Goal: Task Accomplishment & Management: Use online tool/utility

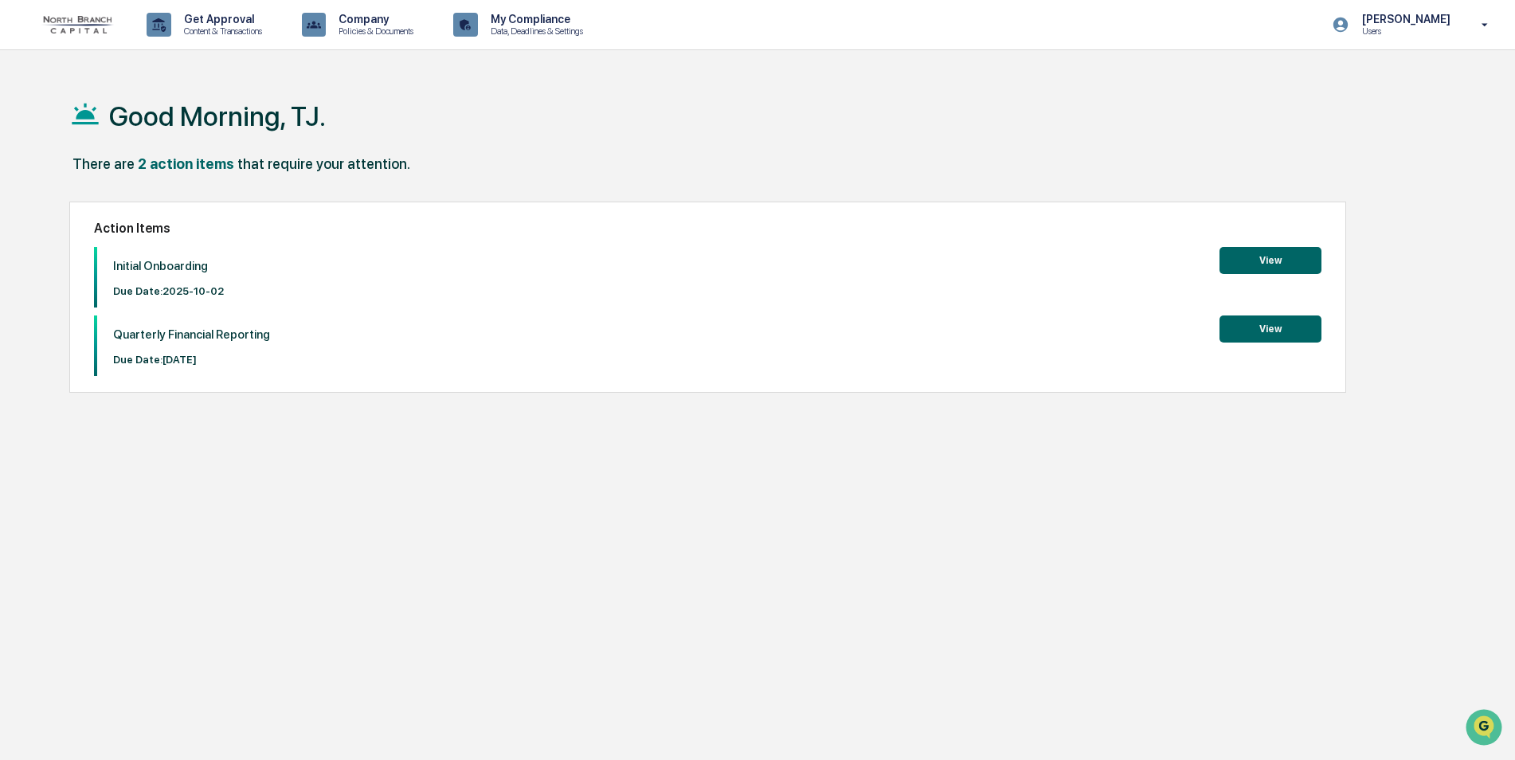
click at [1209, 257] on button "View" at bounding box center [1271, 260] width 102 height 27
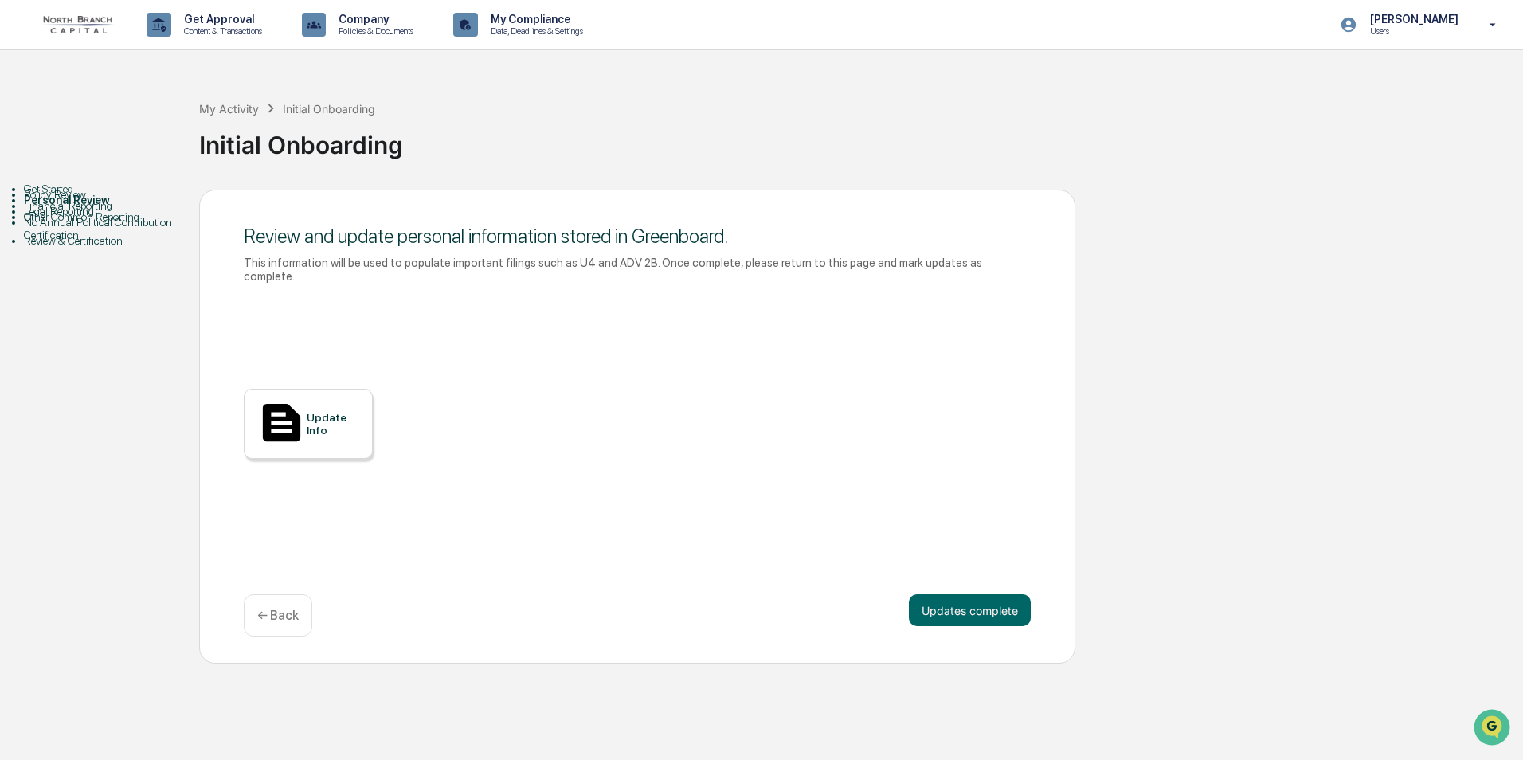
click at [86, 201] on div "Policy Review" at bounding box center [111, 194] width 175 height 13
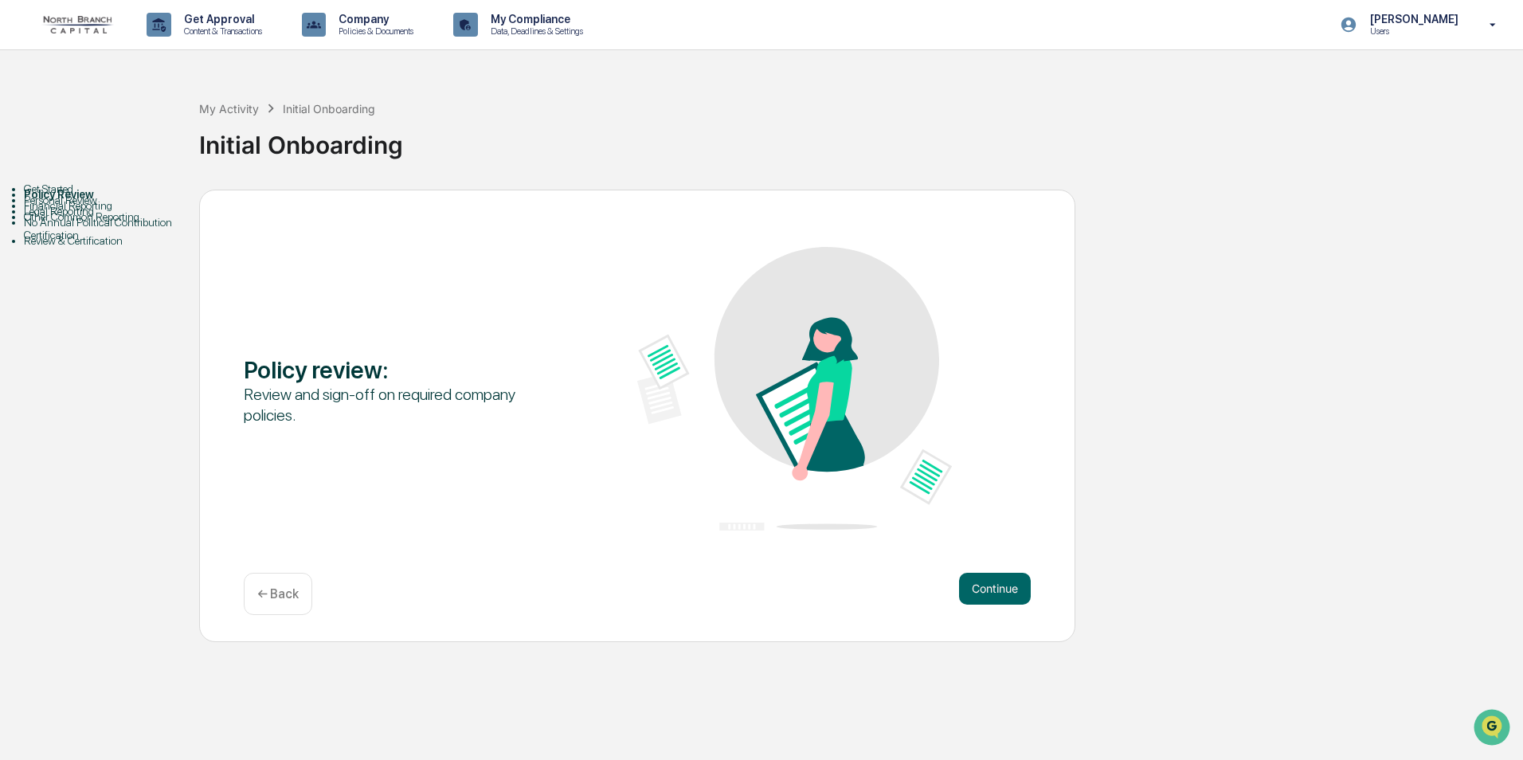
click at [72, 195] on div "Get Started" at bounding box center [111, 188] width 175 height 13
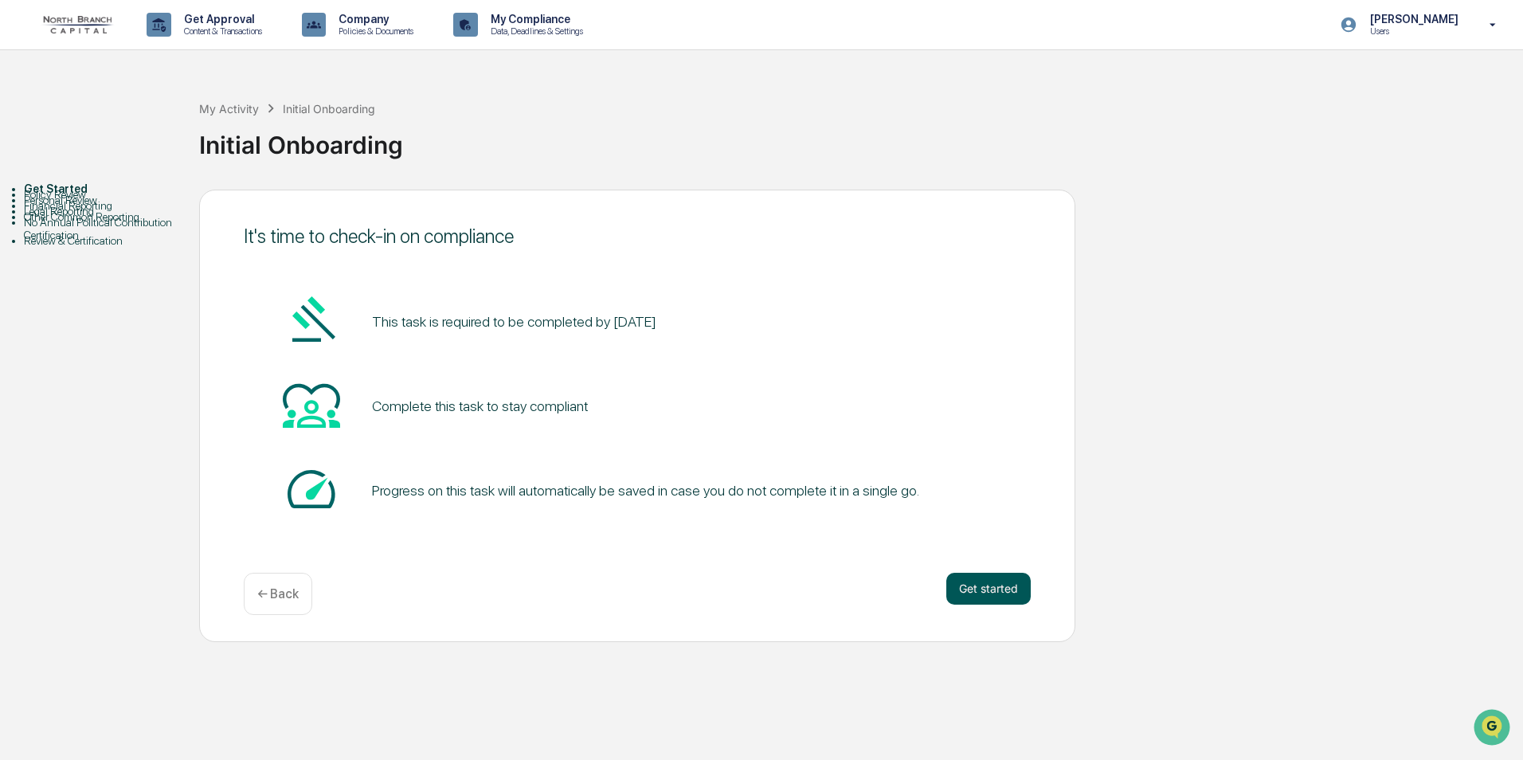
click at [1010, 596] on button "Get started" at bounding box center [989, 589] width 84 height 32
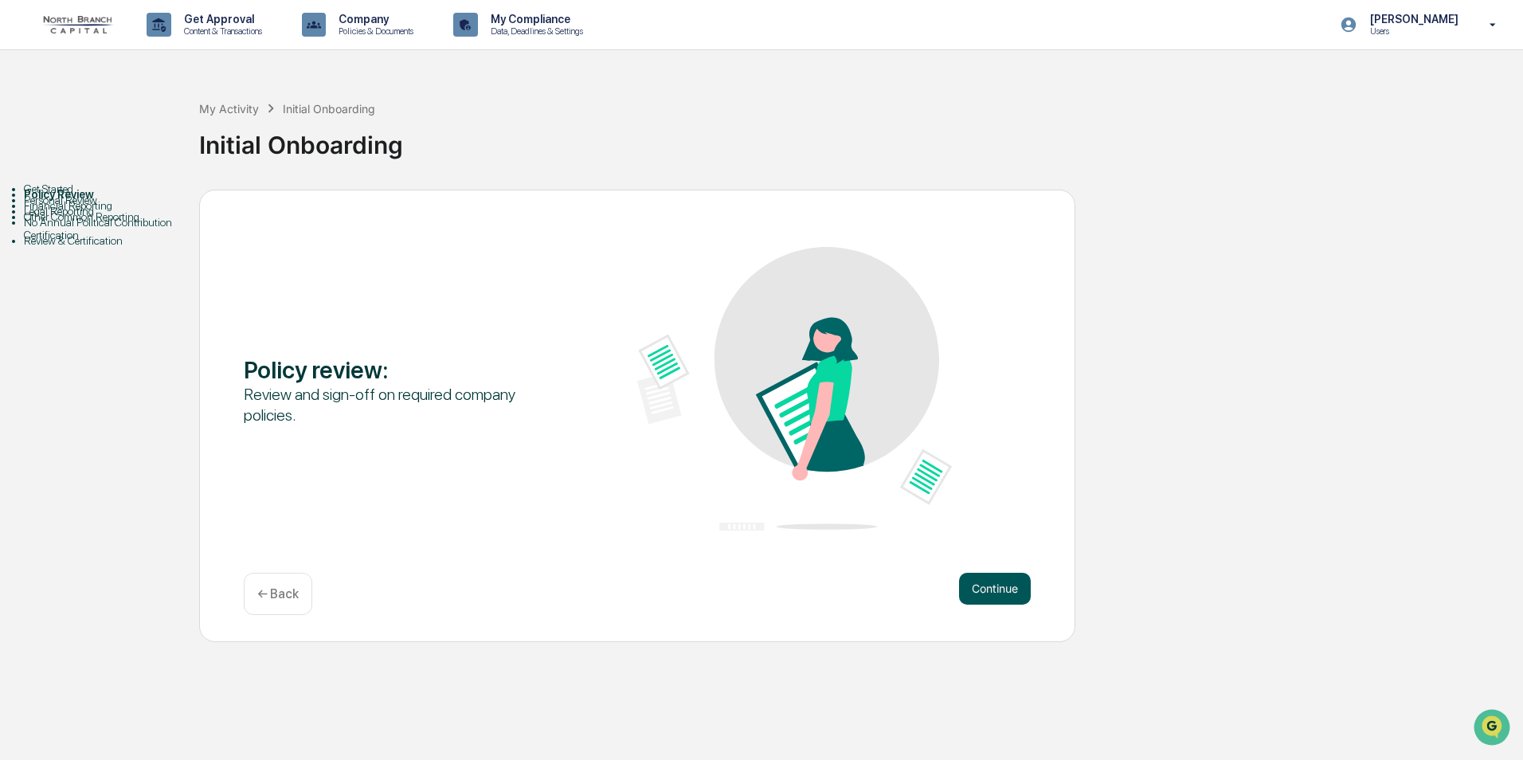
click at [999, 593] on button "Continue" at bounding box center [995, 589] width 72 height 32
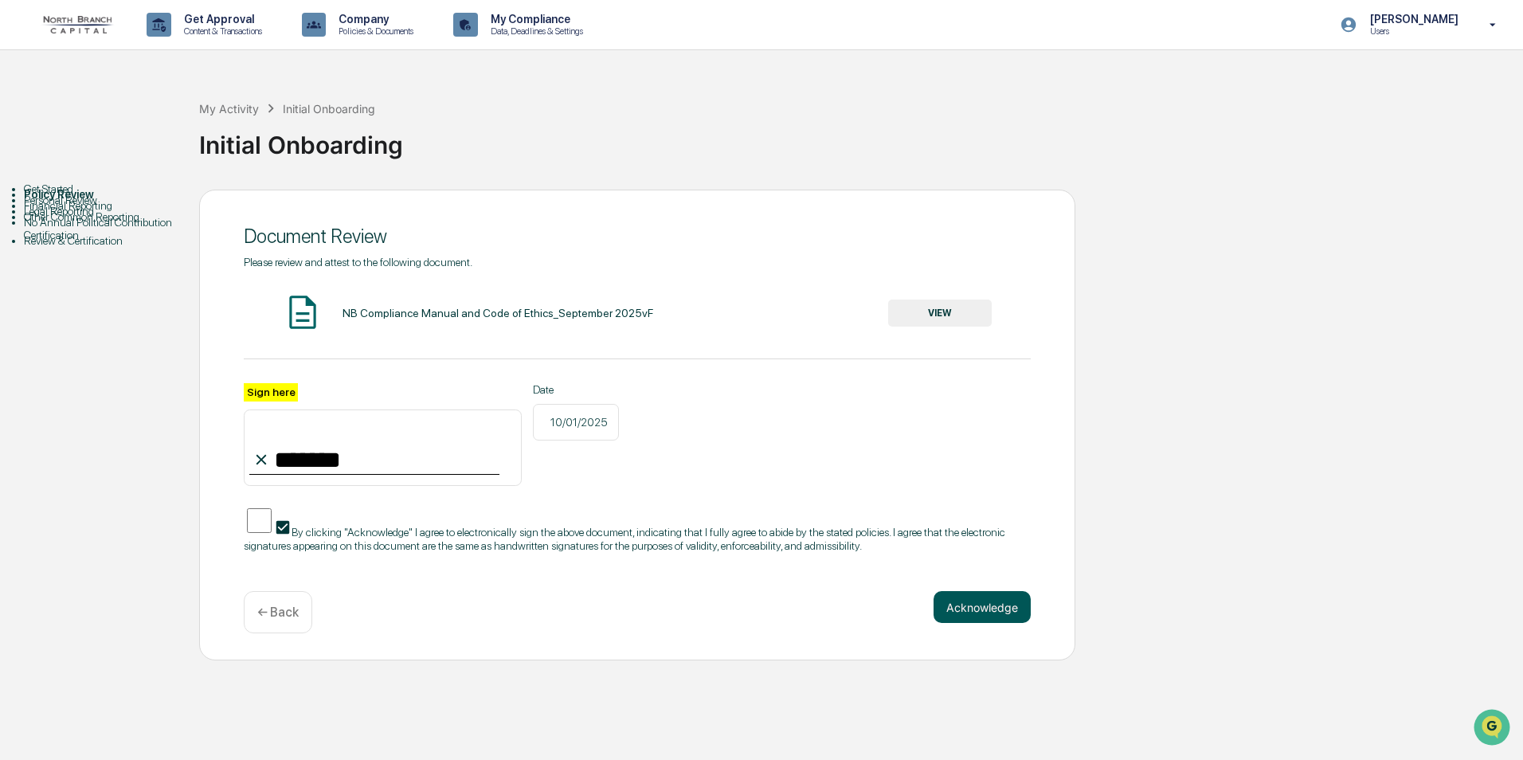
click at [968, 619] on button "Acknowledge" at bounding box center [982, 607] width 97 height 32
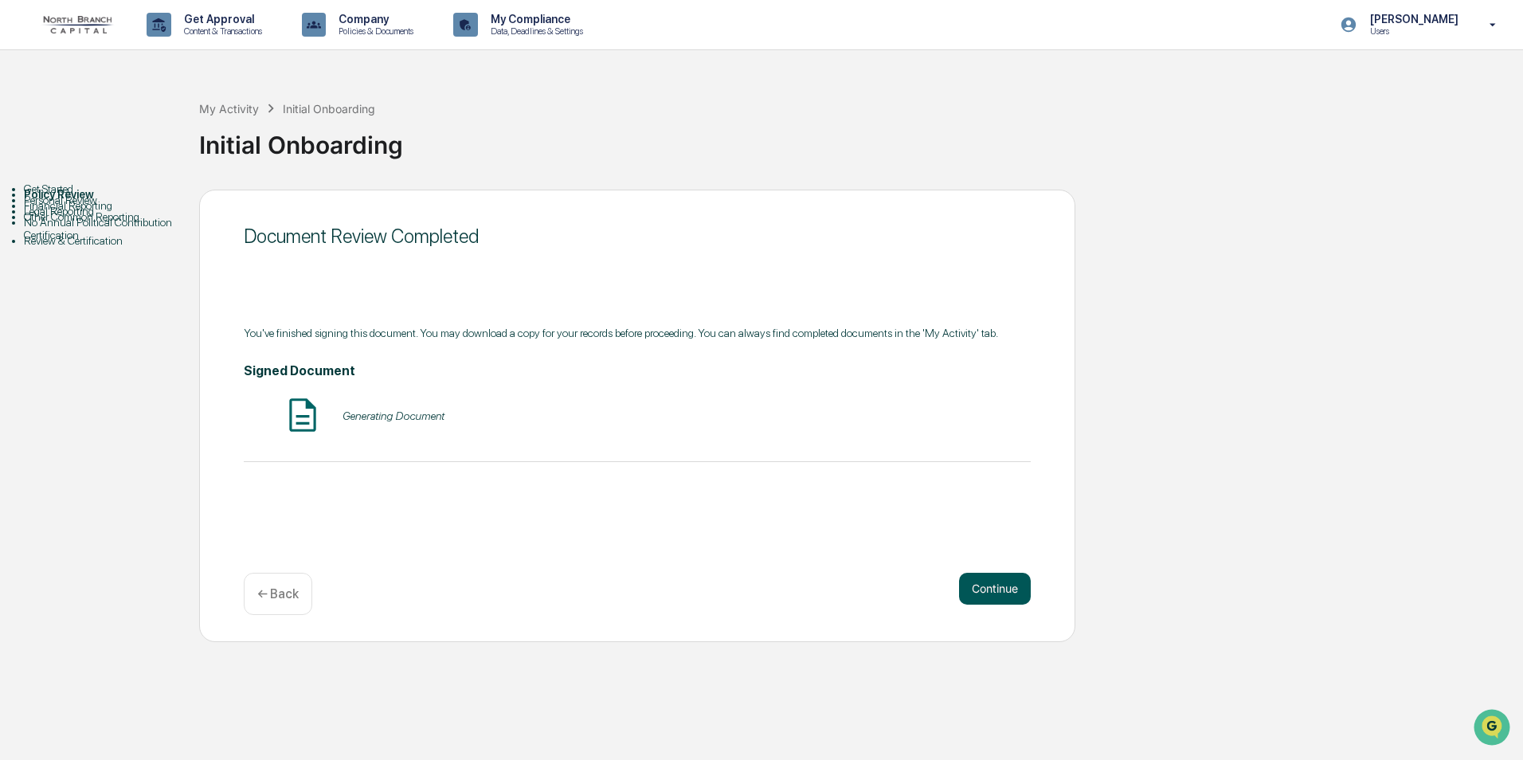
click at [983, 596] on button "Continue" at bounding box center [995, 589] width 72 height 32
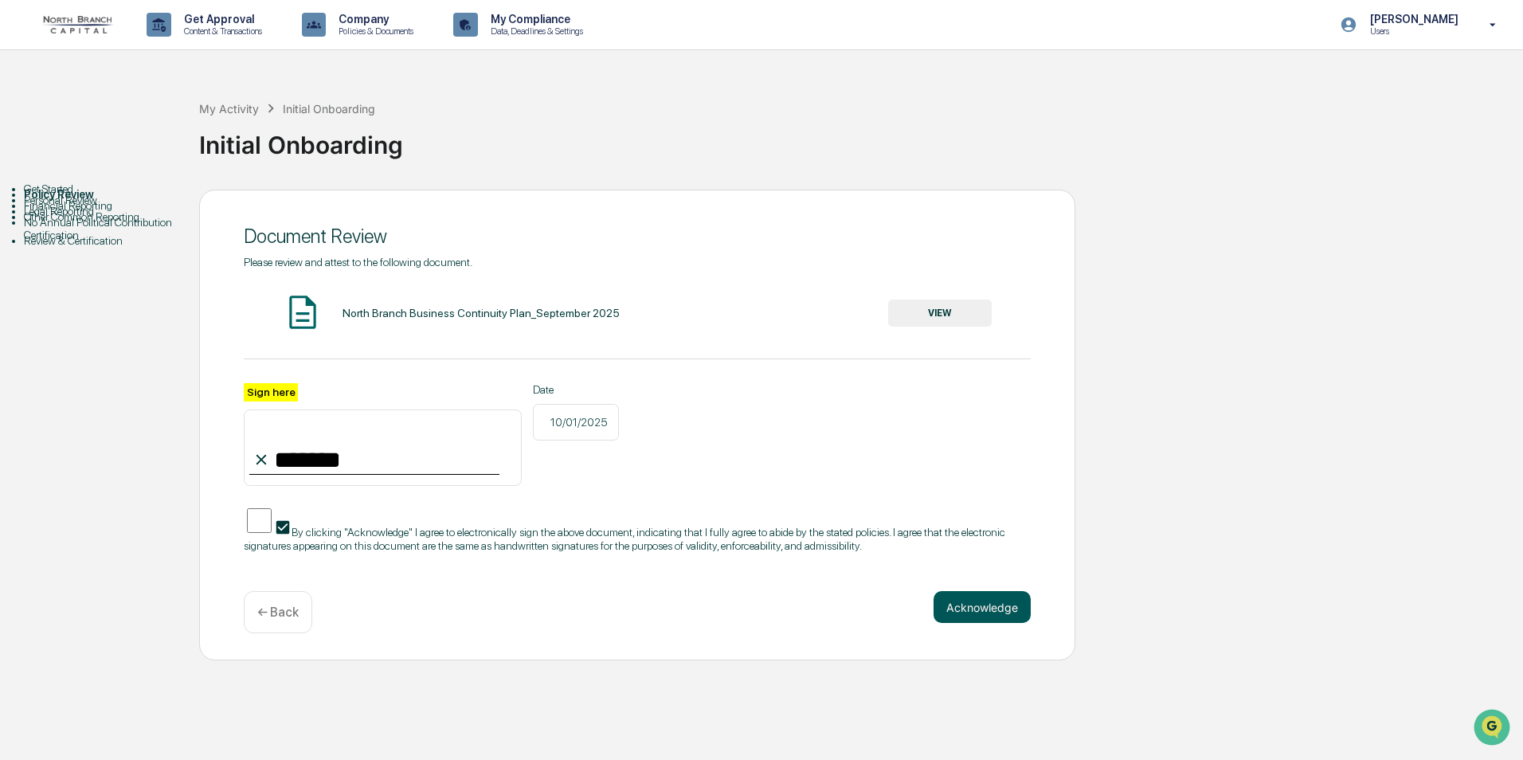
click at [966, 615] on button "Acknowledge" at bounding box center [982, 607] width 97 height 32
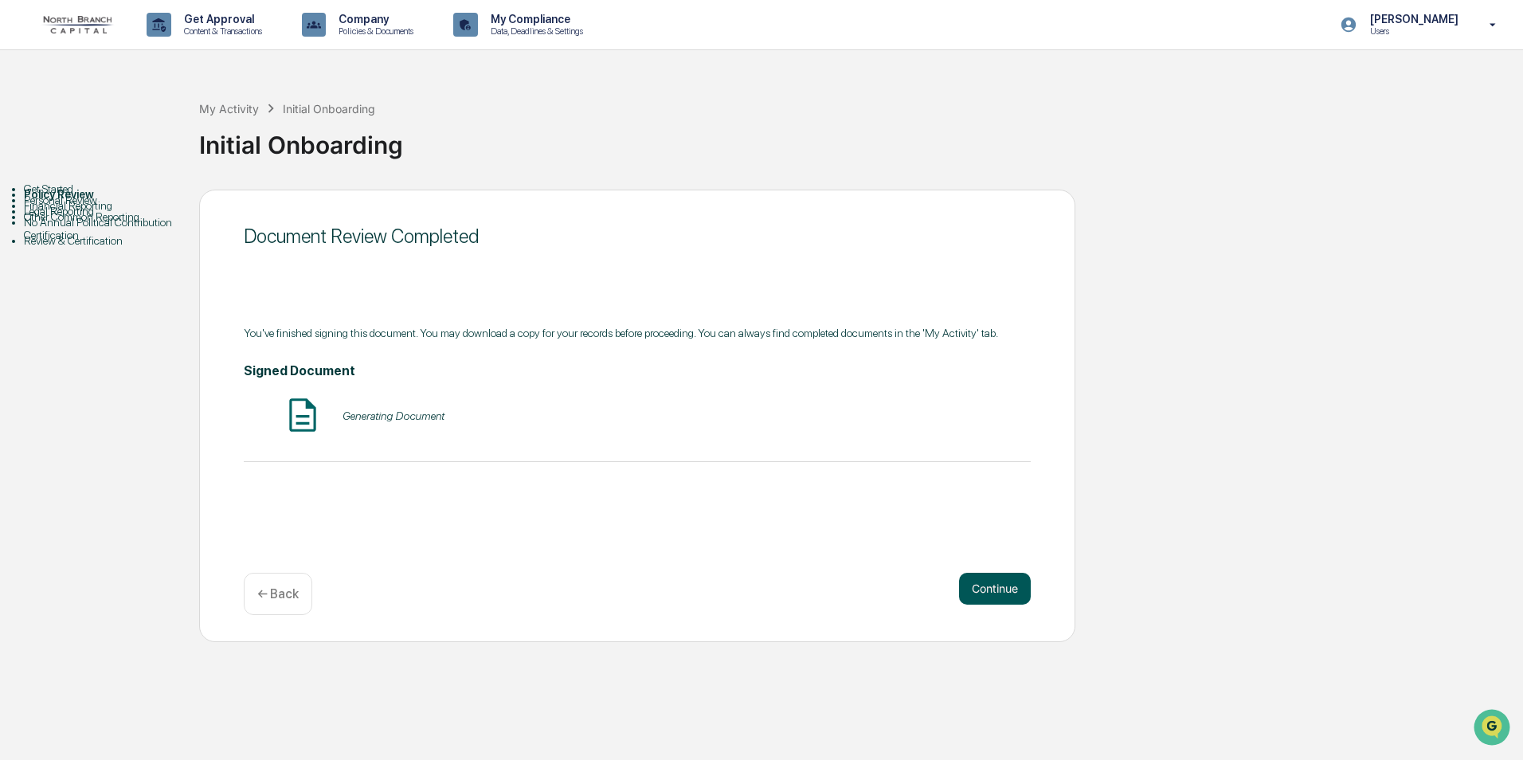
click at [978, 580] on button "Continue" at bounding box center [995, 589] width 72 height 32
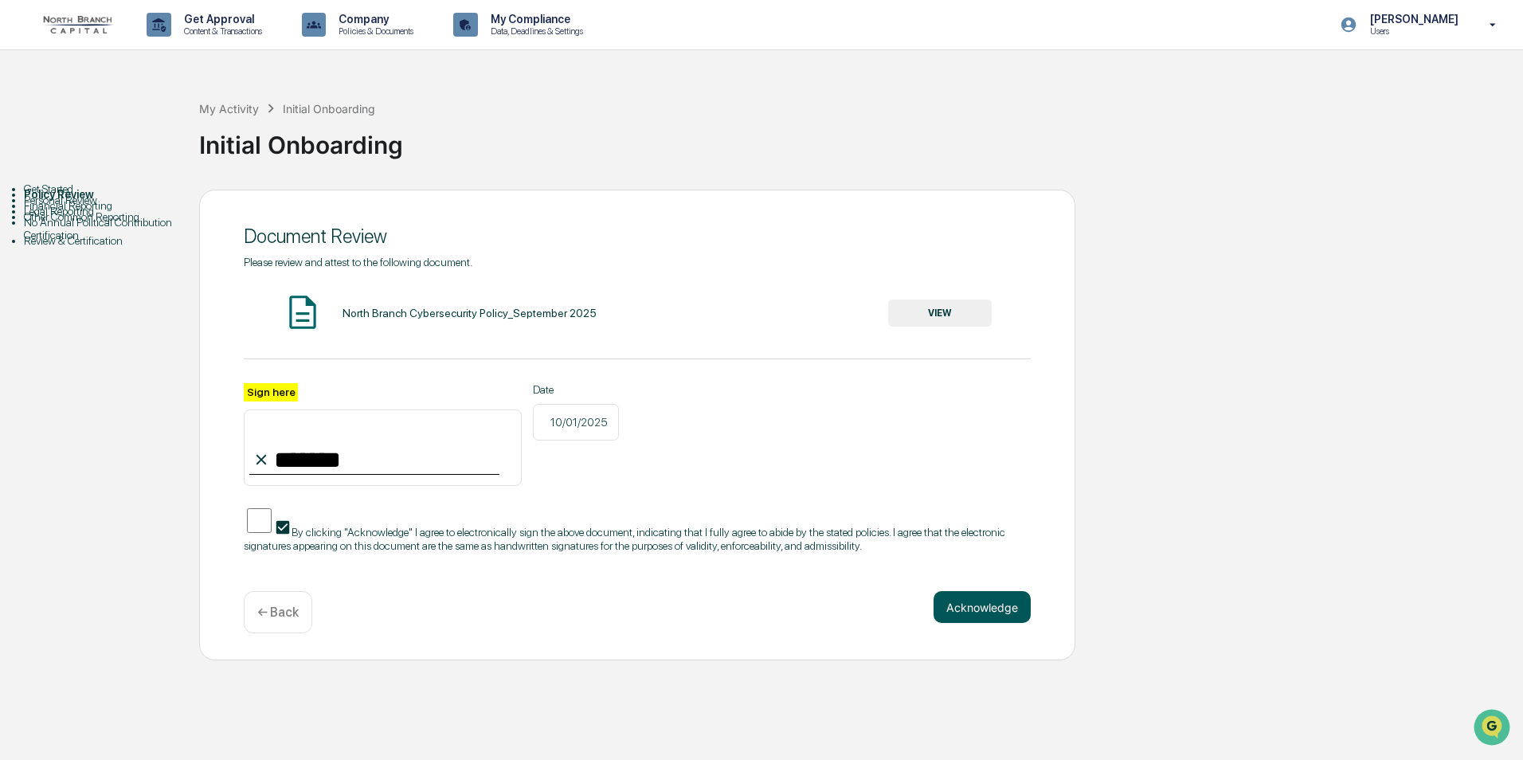
click at [970, 613] on button "Acknowledge" at bounding box center [982, 607] width 97 height 32
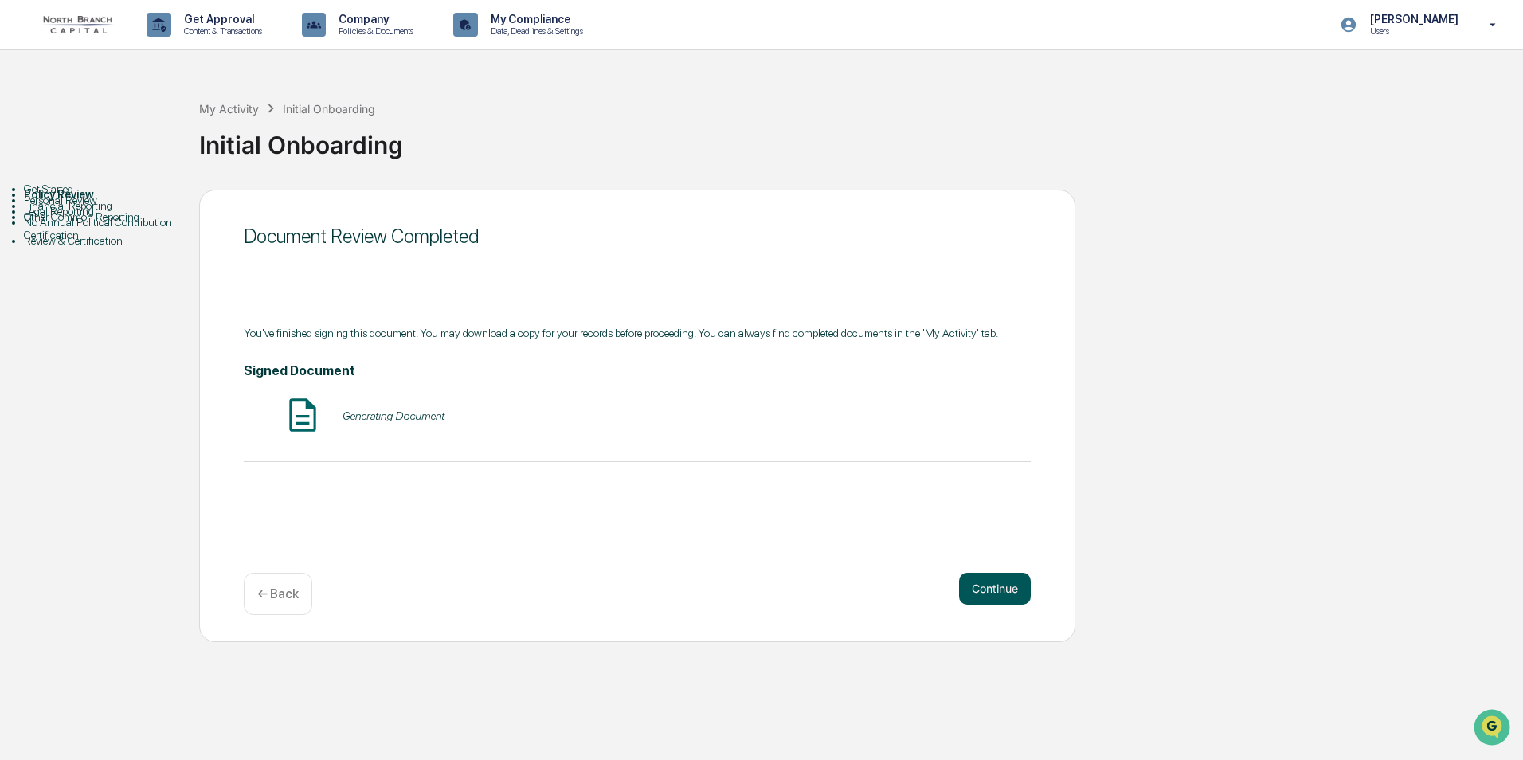
click at [981, 592] on button "Continue" at bounding box center [995, 589] width 72 height 32
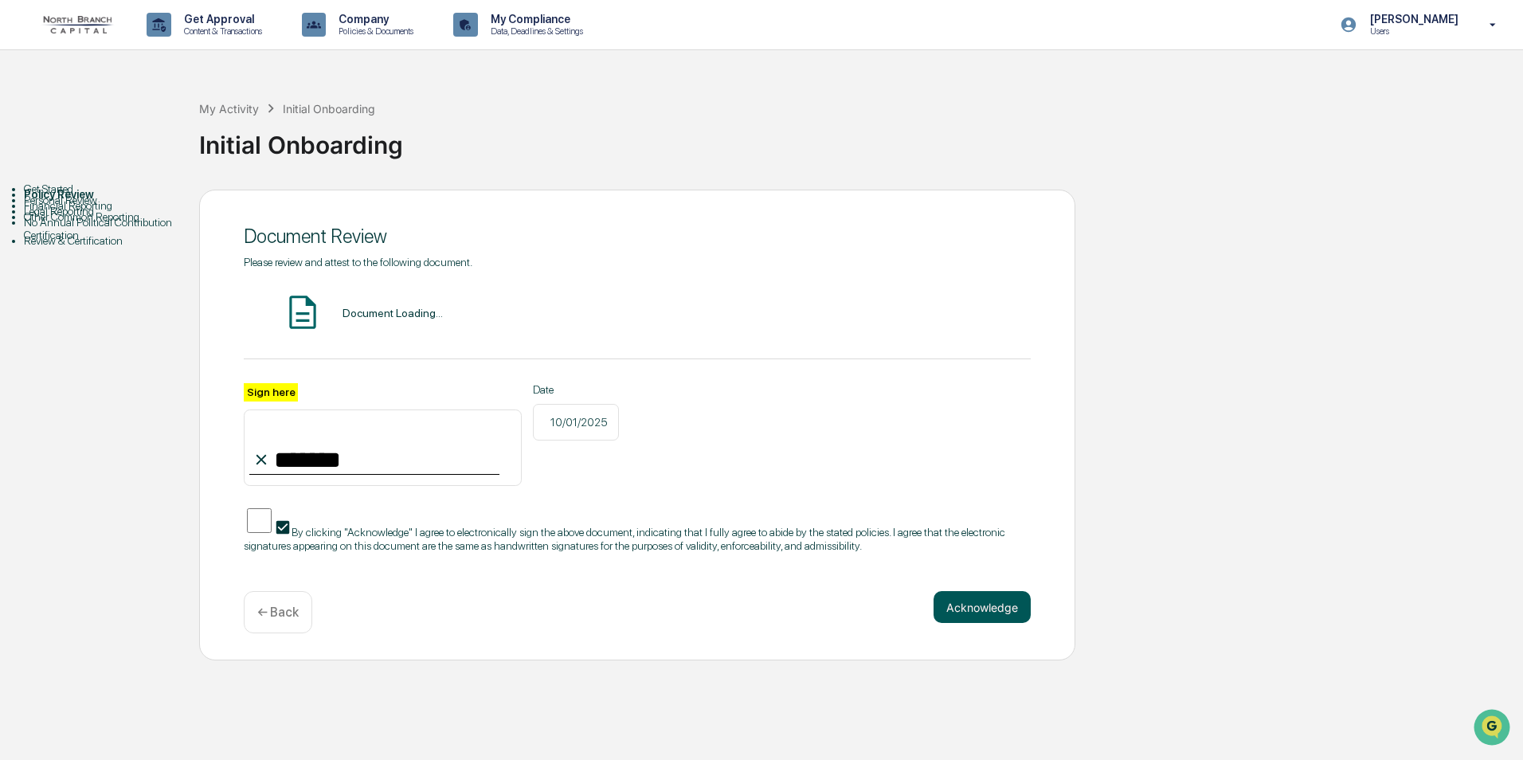
click at [973, 610] on button "Acknowledge" at bounding box center [982, 607] width 97 height 32
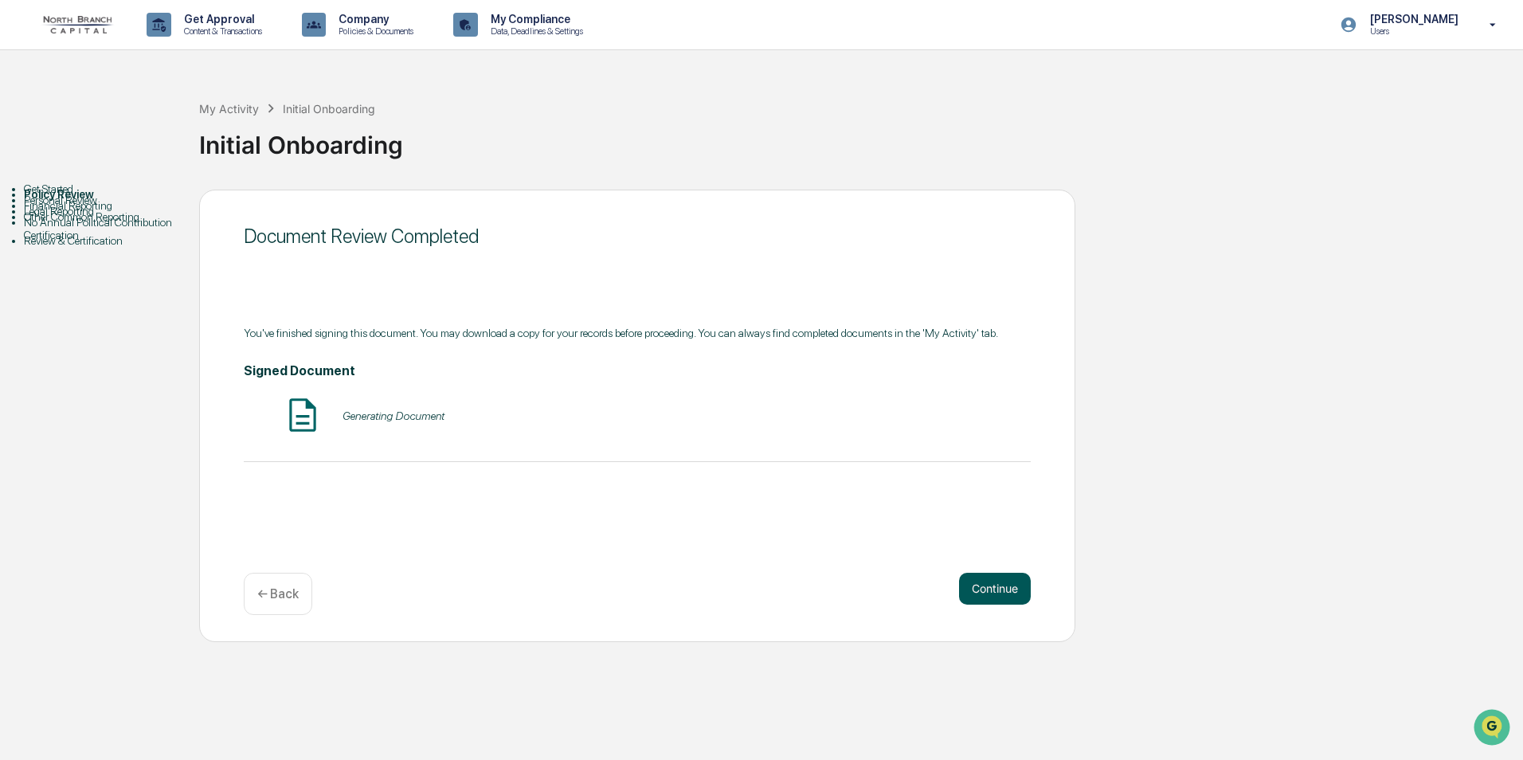
click at [988, 585] on button "Continue" at bounding box center [995, 589] width 72 height 32
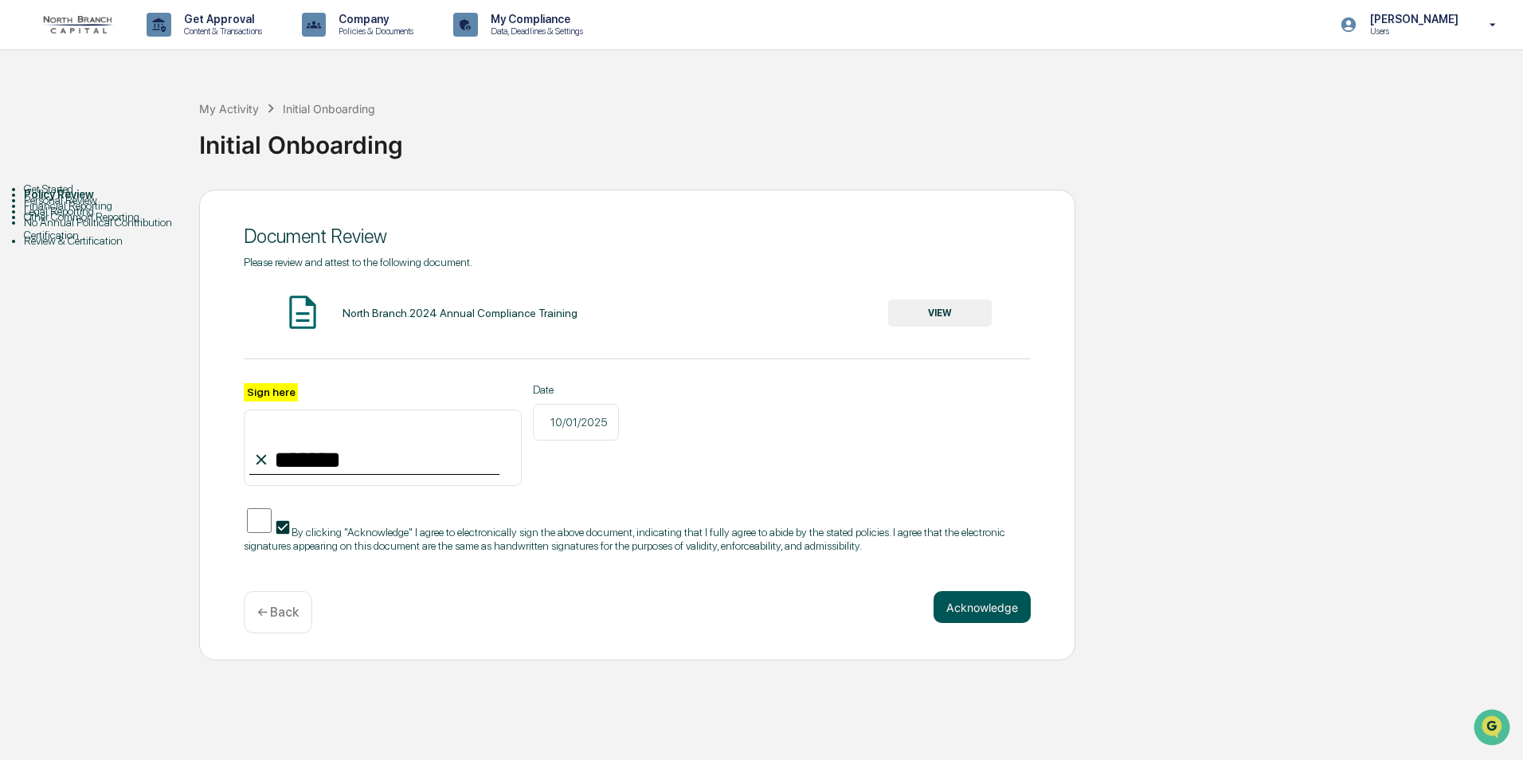
click at [981, 605] on button "Acknowledge" at bounding box center [982, 607] width 97 height 32
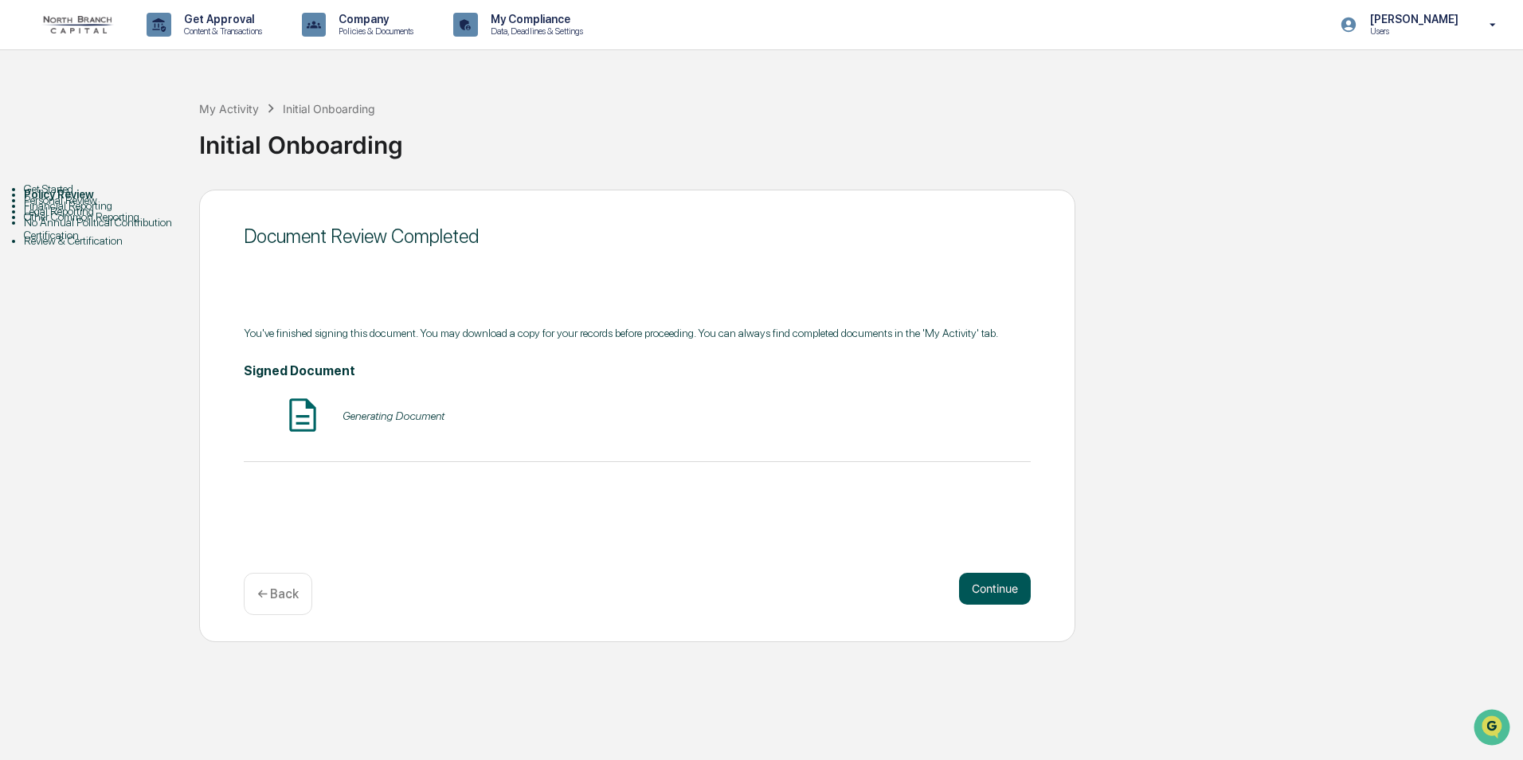
click at [982, 590] on button "Continue" at bounding box center [995, 589] width 72 height 32
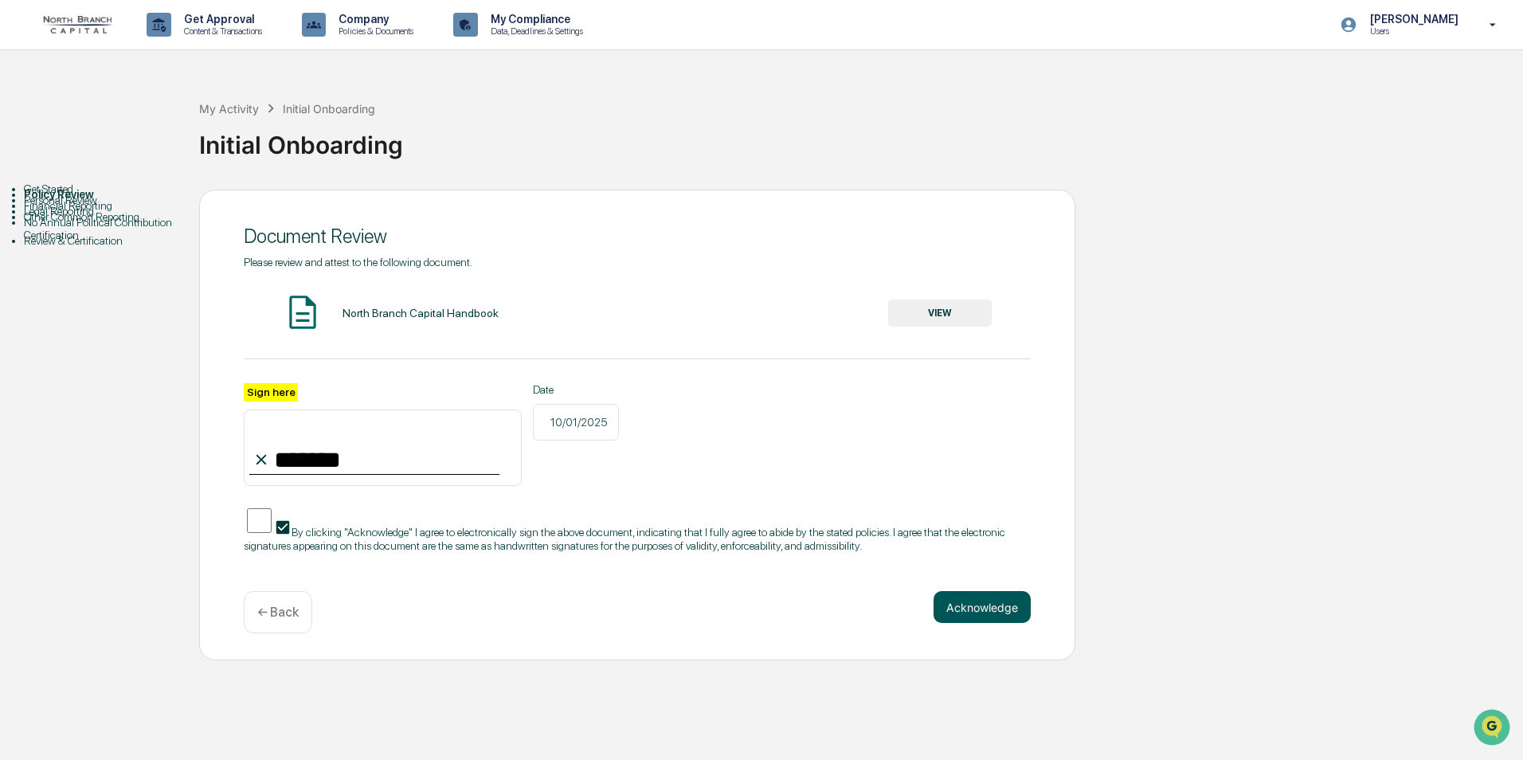
click at [977, 609] on button "Acknowledge" at bounding box center [982, 607] width 97 height 32
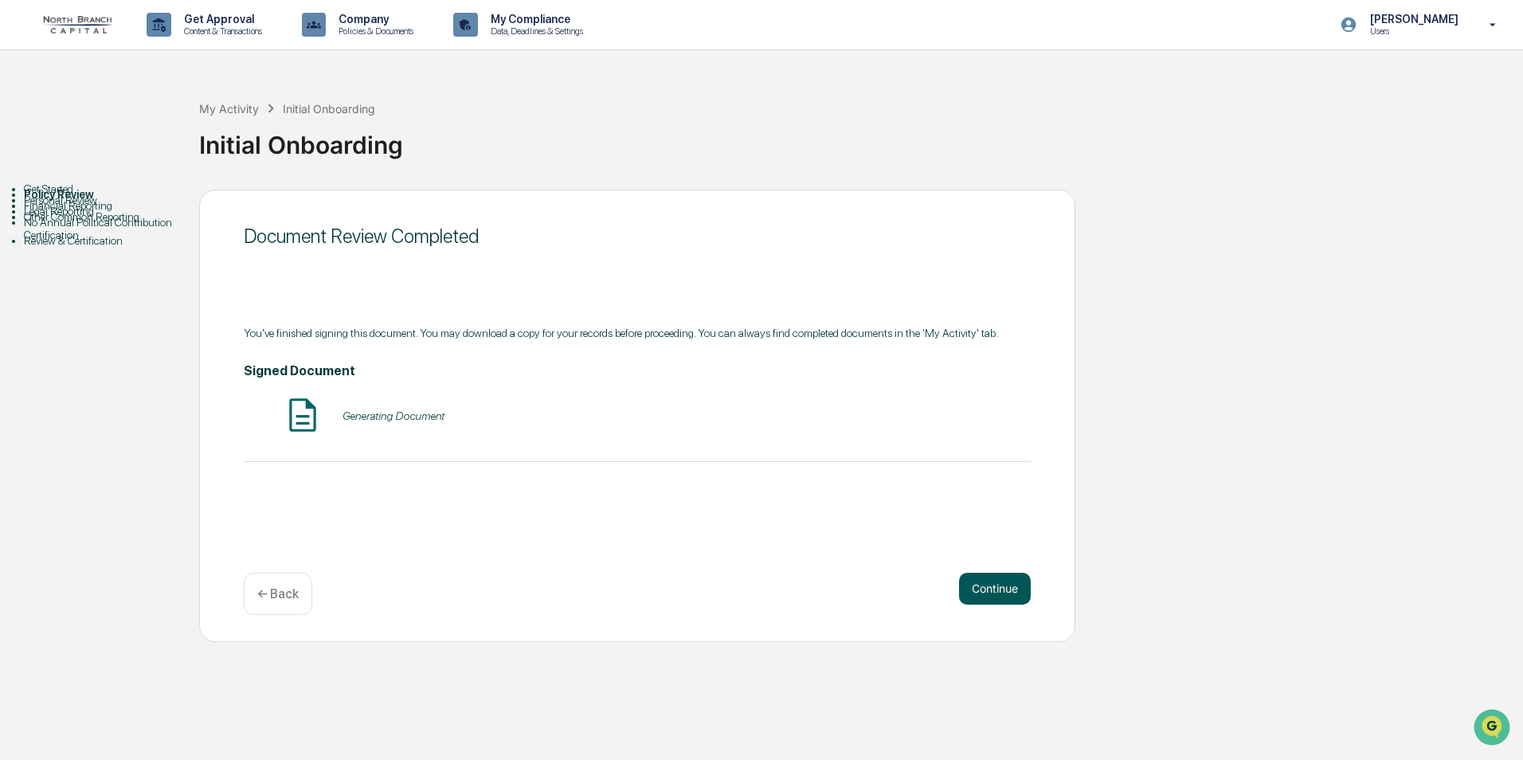
click at [978, 600] on button "Continue" at bounding box center [995, 589] width 72 height 32
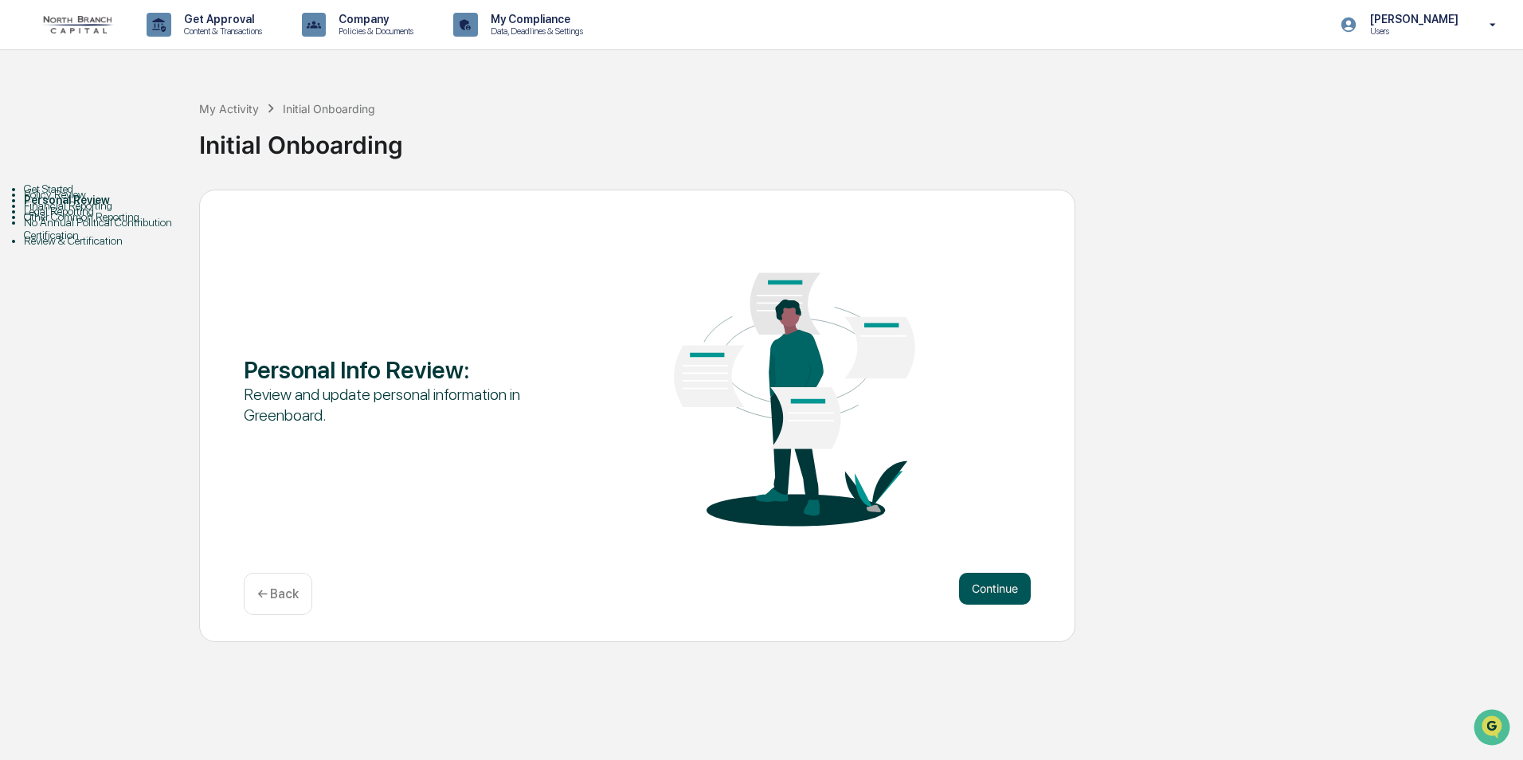
click at [978, 598] on button "Continue" at bounding box center [995, 589] width 72 height 32
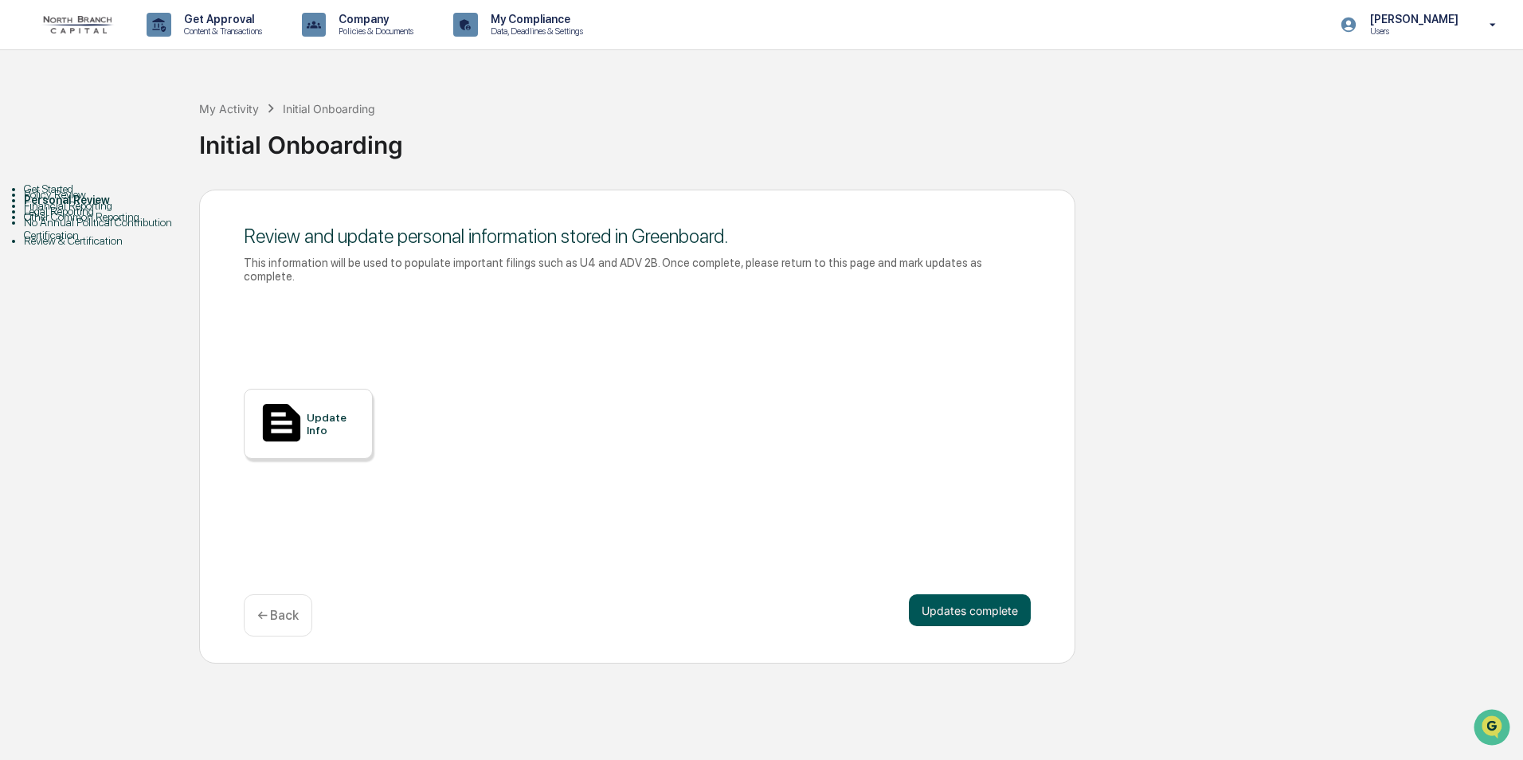
click at [956, 607] on button "Updates complete" at bounding box center [970, 610] width 122 height 32
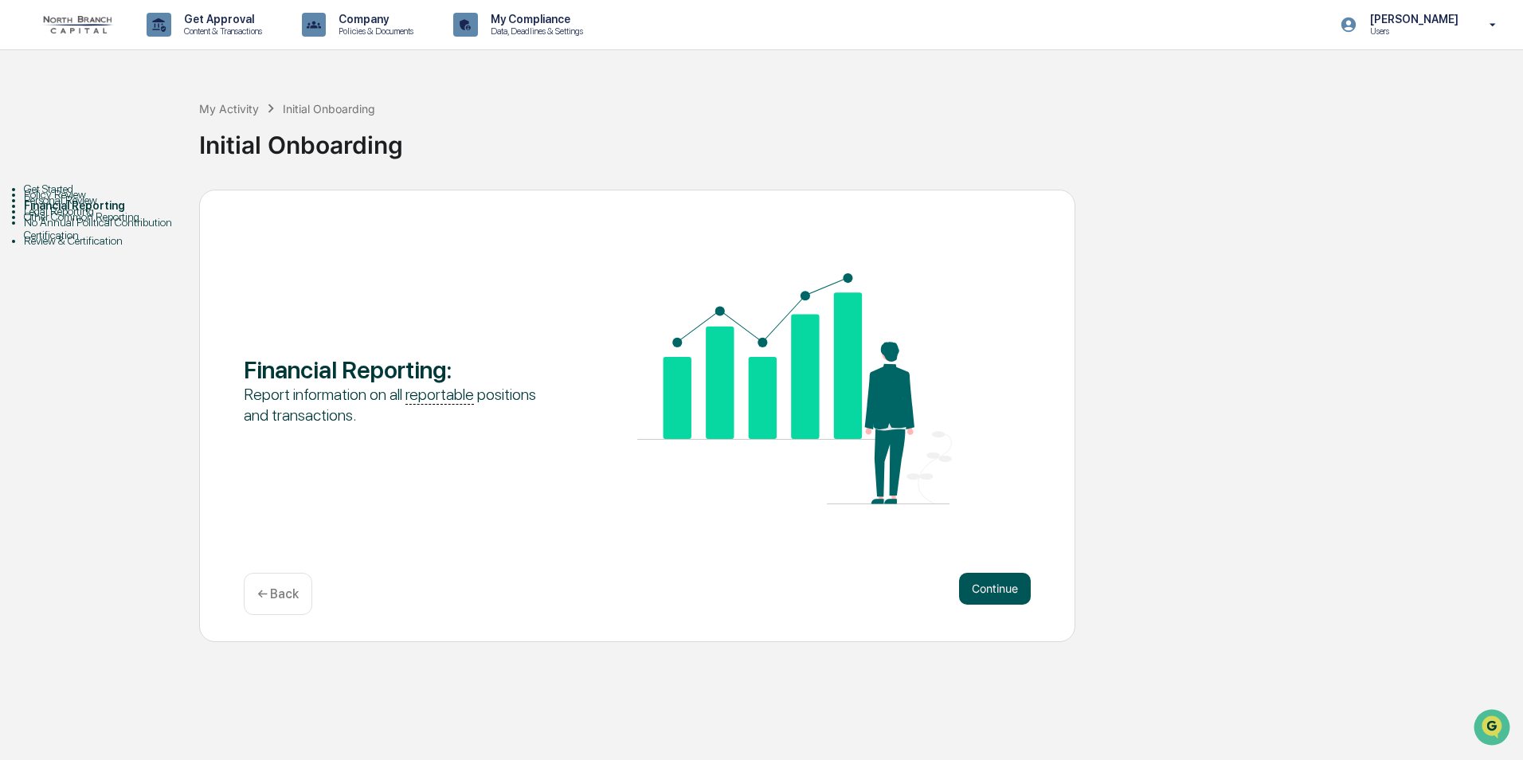
click at [984, 582] on button "Continue" at bounding box center [995, 589] width 72 height 32
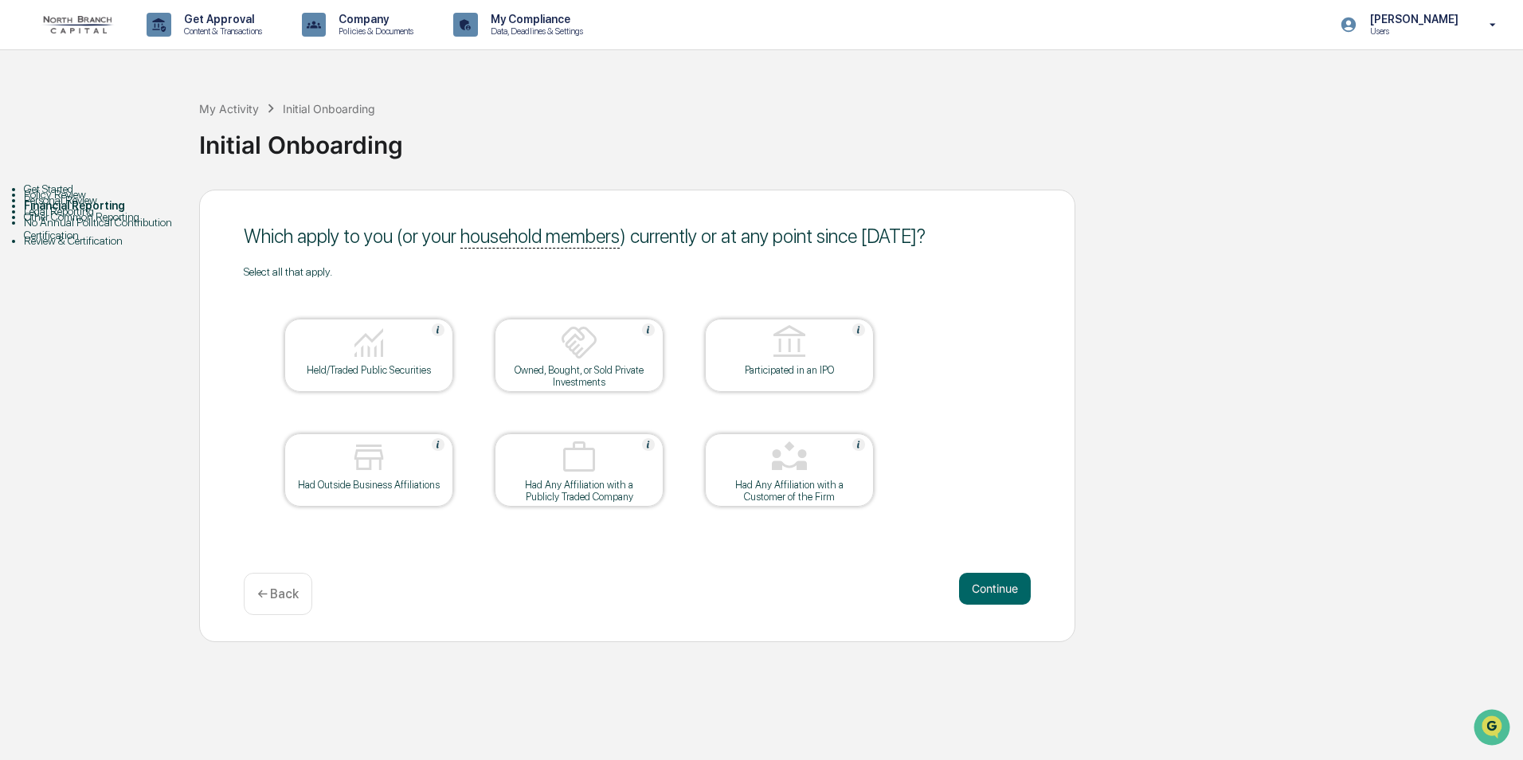
click at [608, 341] on div at bounding box center [579, 343] width 159 height 41
click at [412, 345] on div at bounding box center [368, 343] width 159 height 41
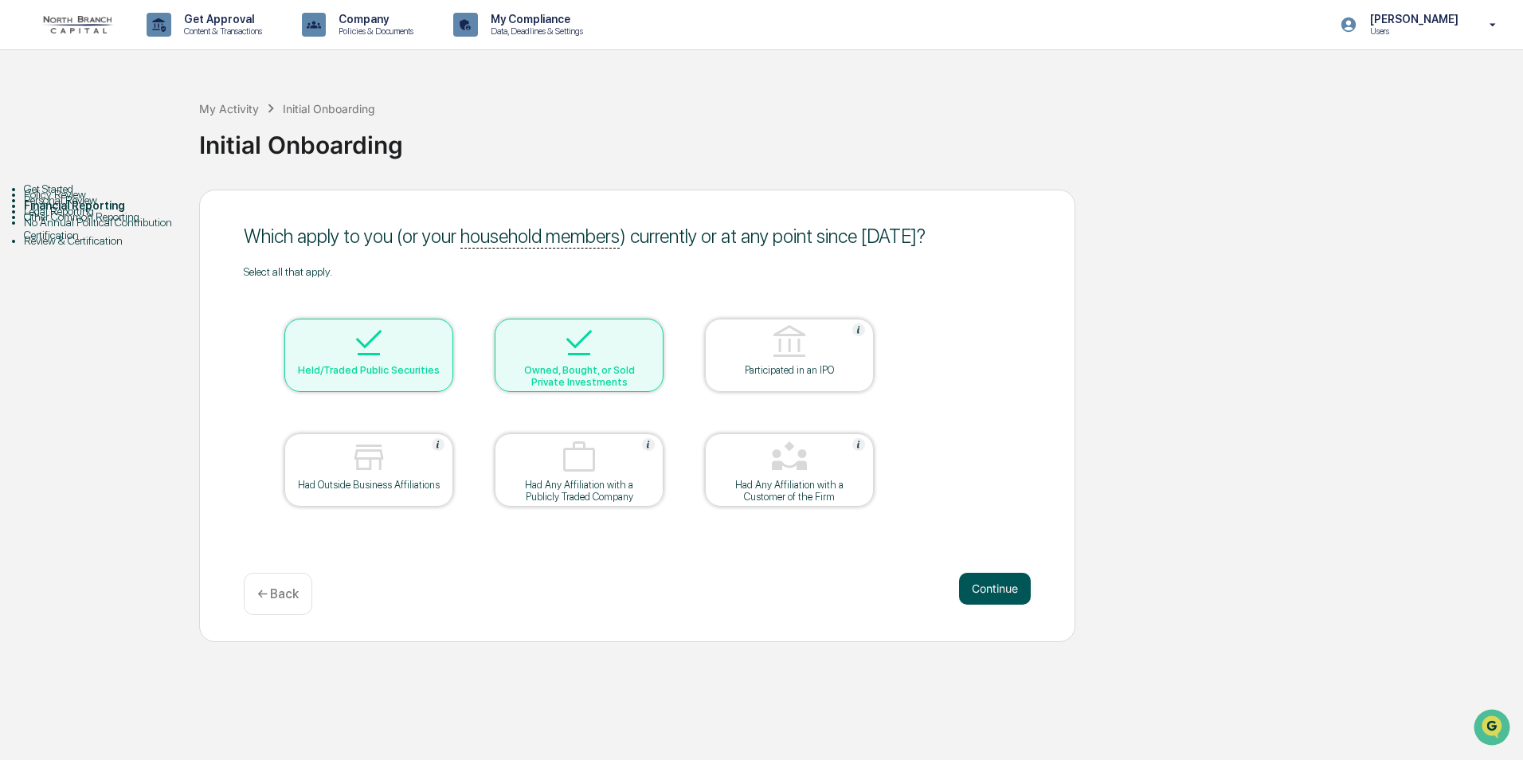
click at [1014, 590] on button "Continue" at bounding box center [995, 589] width 72 height 32
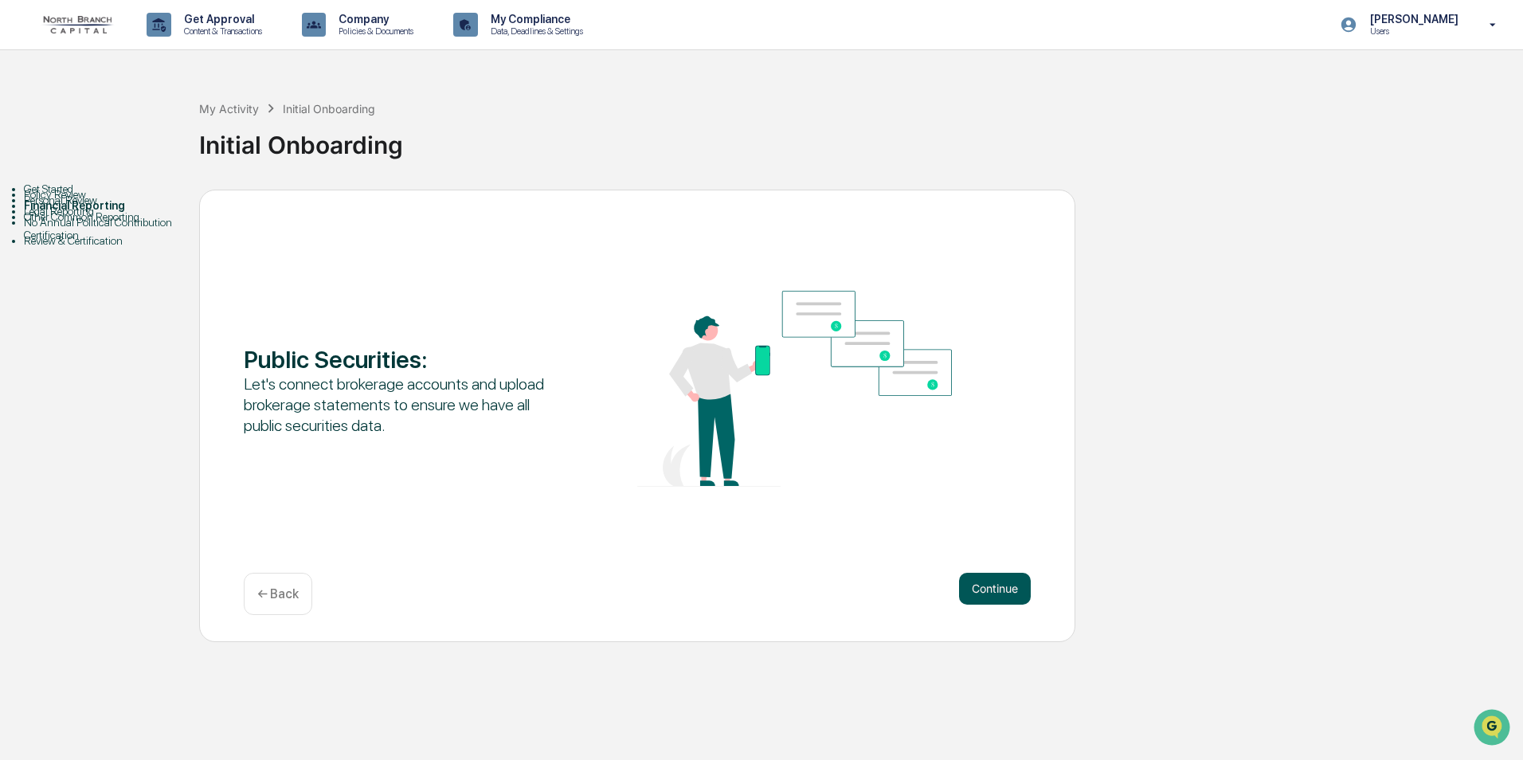
click at [991, 588] on button "Continue" at bounding box center [995, 589] width 72 height 32
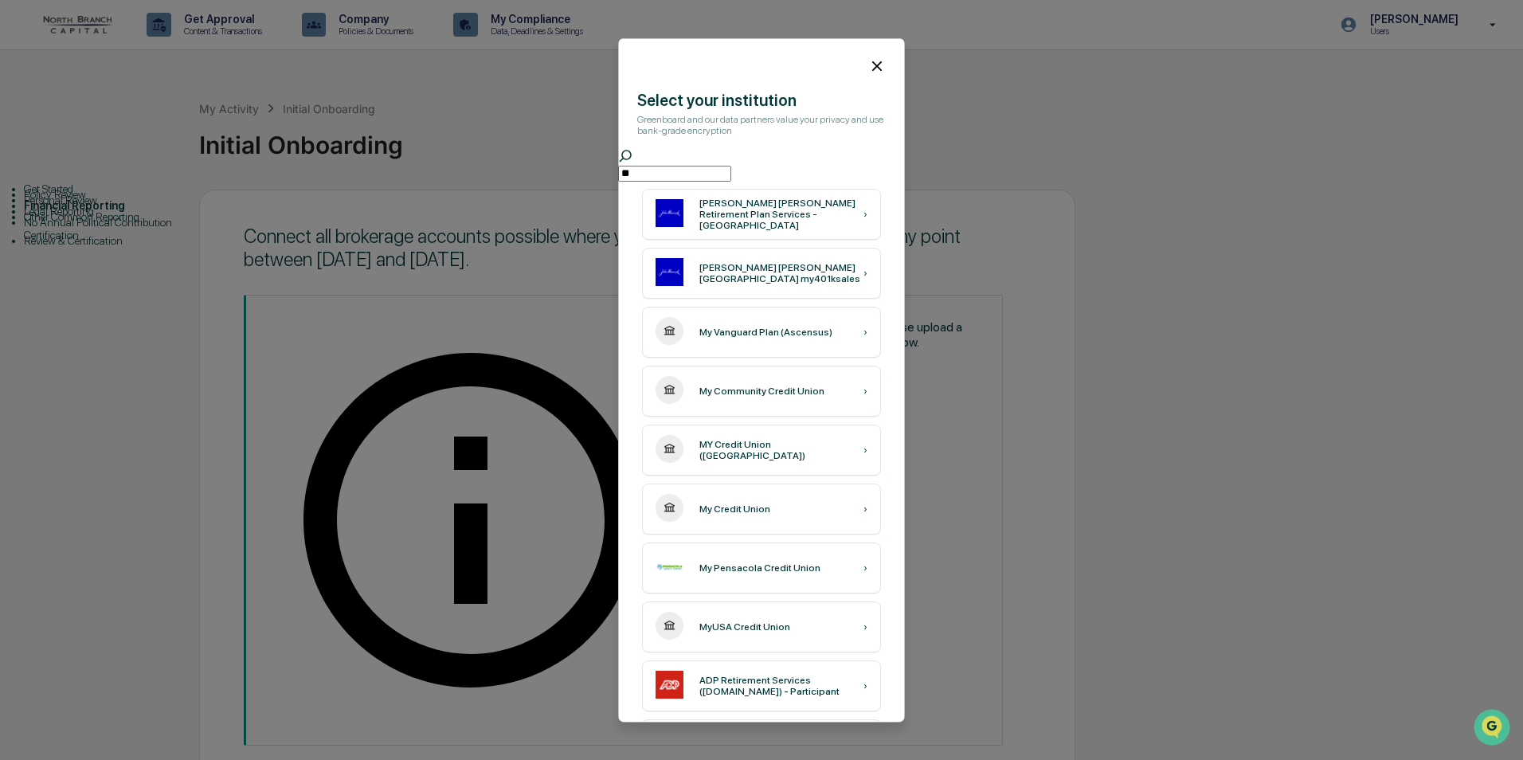
type input "*"
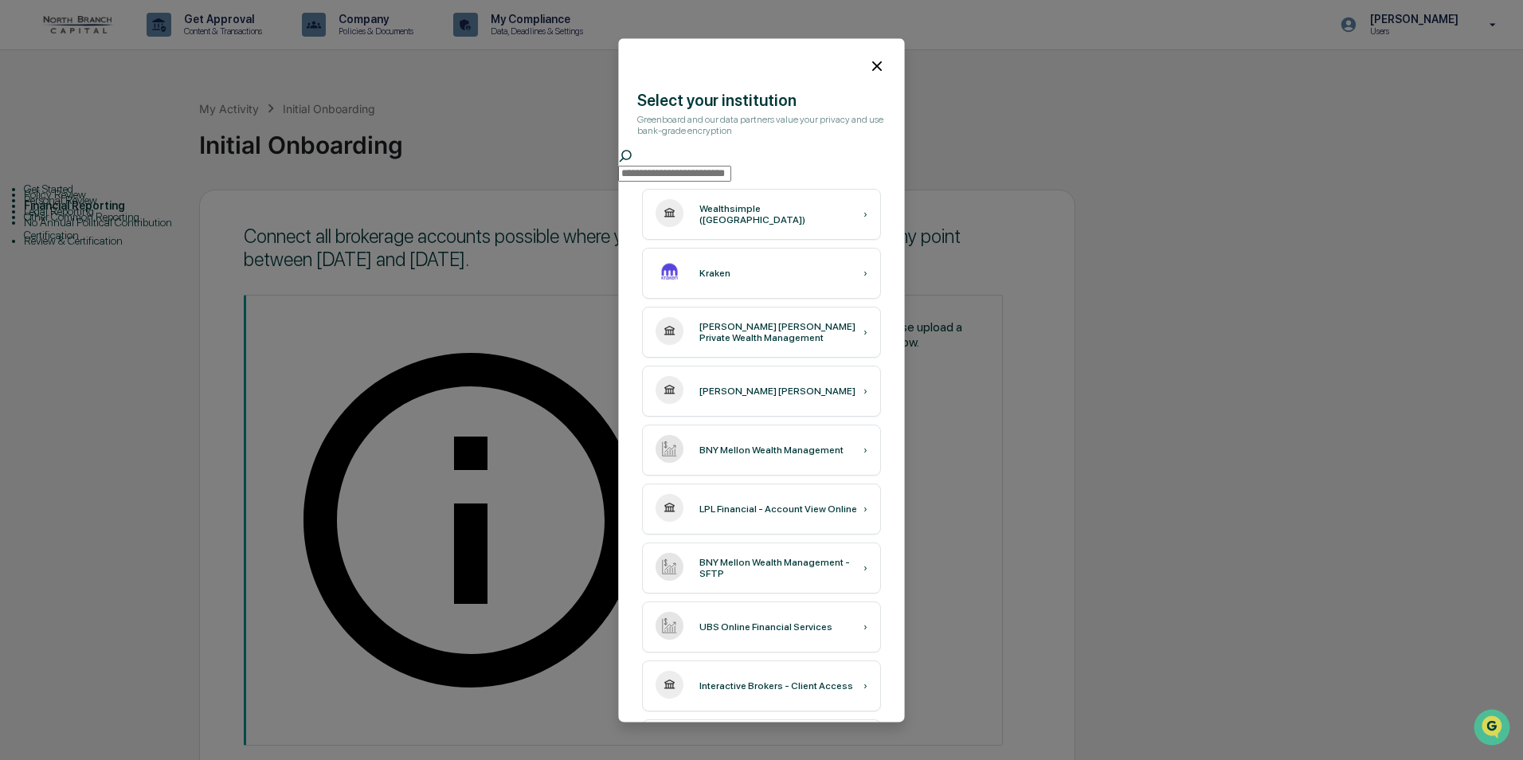
type input "*"
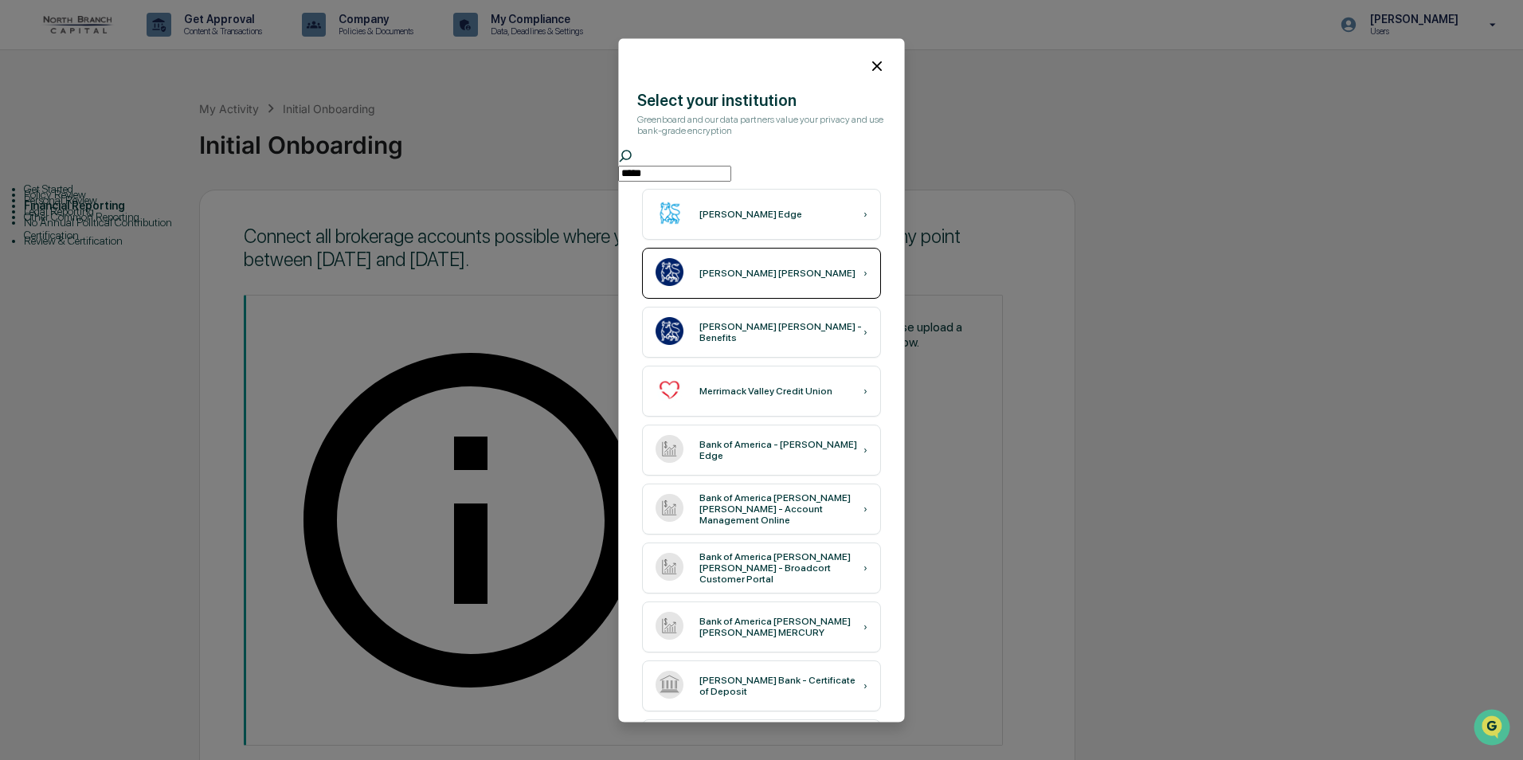
type input "*****"
click at [751, 286] on div "Merrill Lynch ›" at bounding box center [761, 273] width 239 height 51
click at [868, 72] on icon at bounding box center [877, 66] width 18 height 18
